Goal: Information Seeking & Learning: Learn about a topic

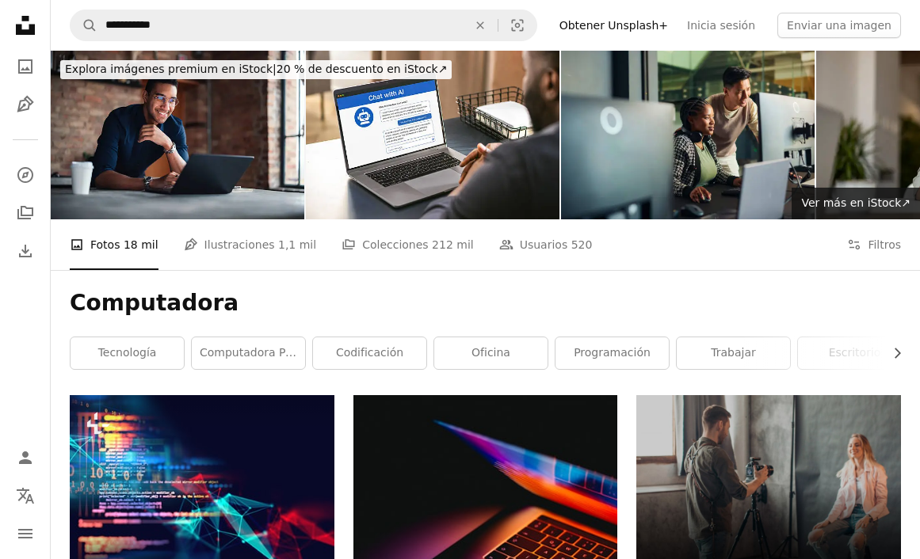
scroll to position [758, 0]
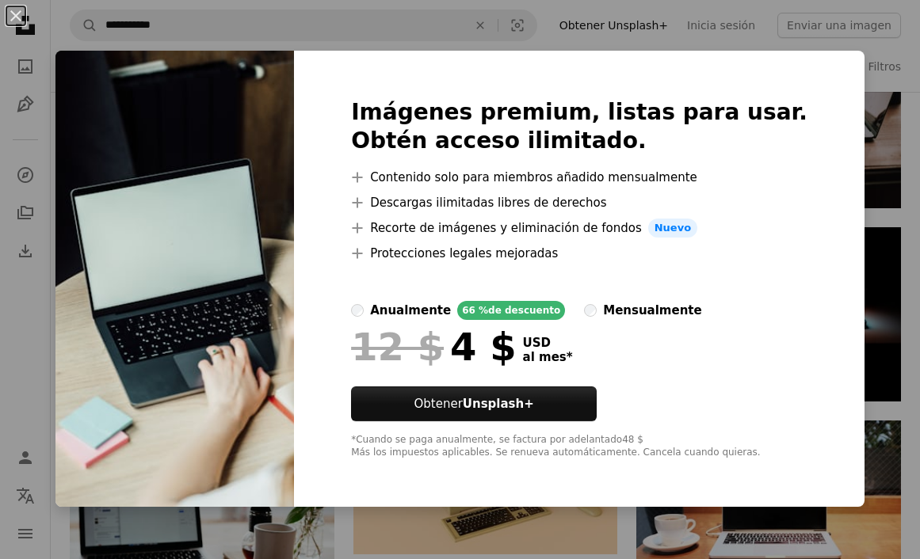
click at [905, 353] on div "An X shape Imágenes premium, listas para usar. Obtén acceso ilimitado. A plus s…" at bounding box center [460, 279] width 920 height 559
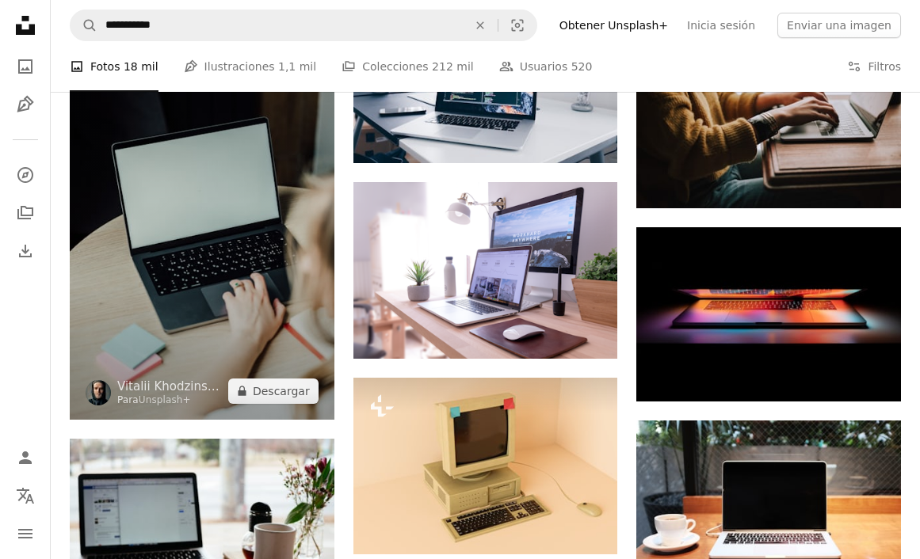
click at [220, 273] on img at bounding box center [202, 221] width 265 height 396
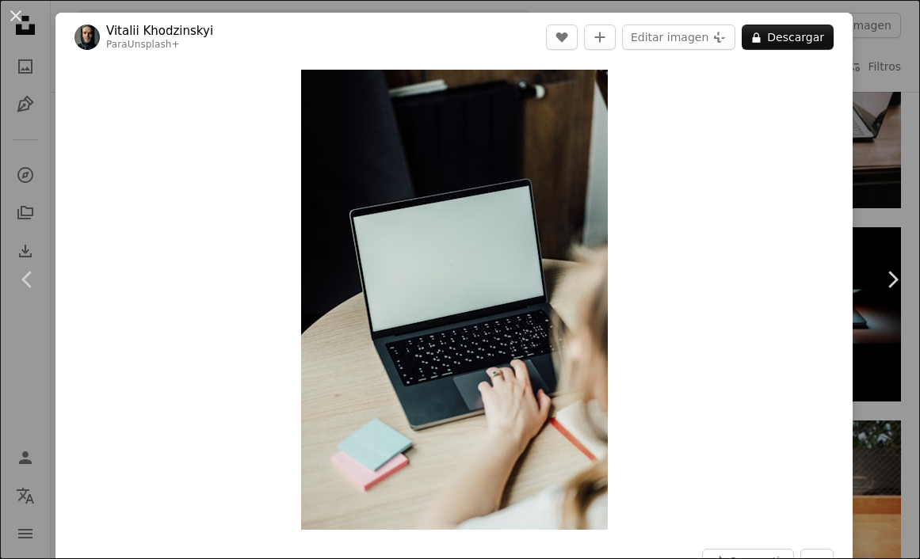
click at [914, 384] on div "An X shape Chevron left Chevron right Vitalii Khodzinskyi Para Unsplash+ A hear…" at bounding box center [460, 279] width 920 height 559
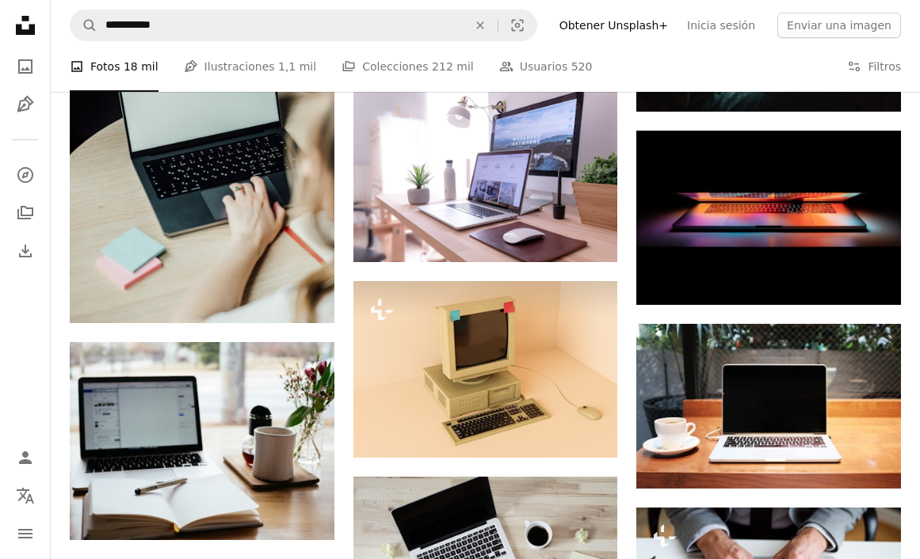
scroll to position [749, 0]
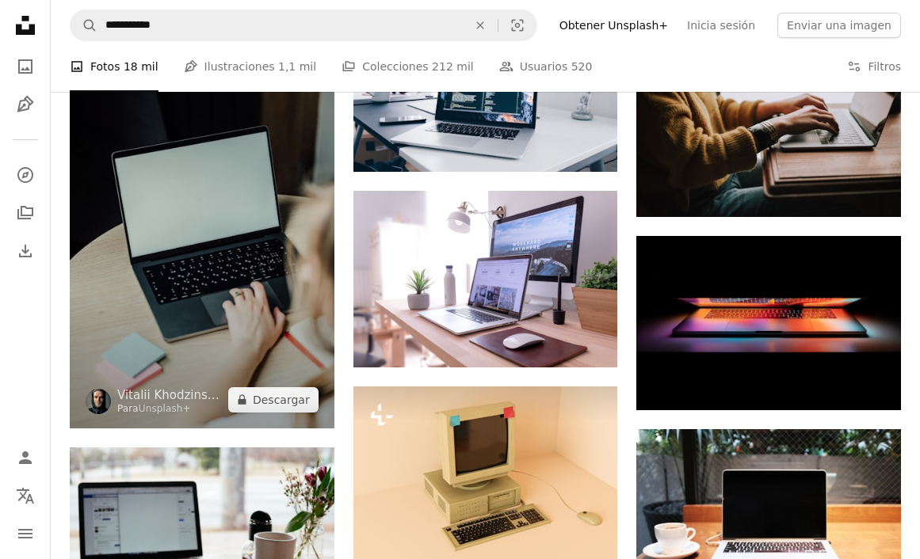
click at [243, 292] on img at bounding box center [202, 230] width 265 height 396
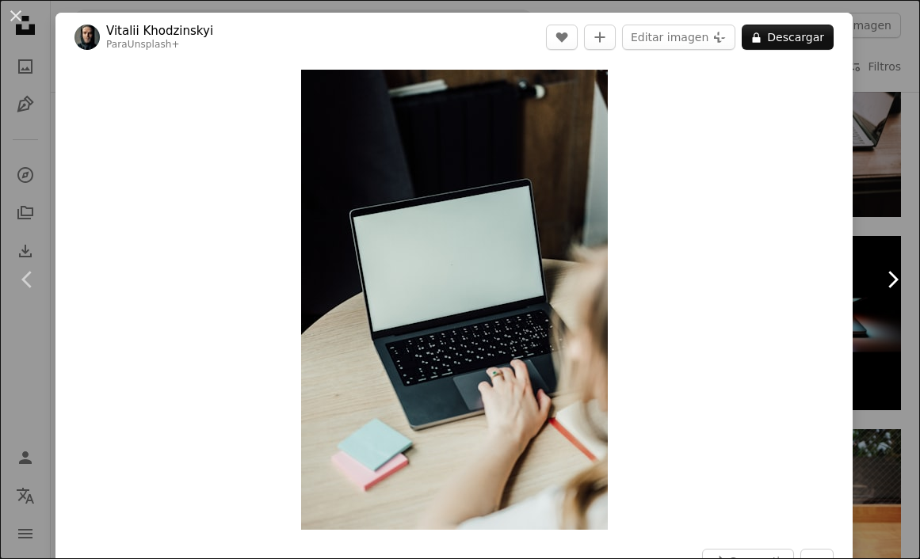
click at [911, 352] on link "Chevron right" at bounding box center [892, 280] width 55 height 152
